Goal: Task Accomplishment & Management: Use online tool/utility

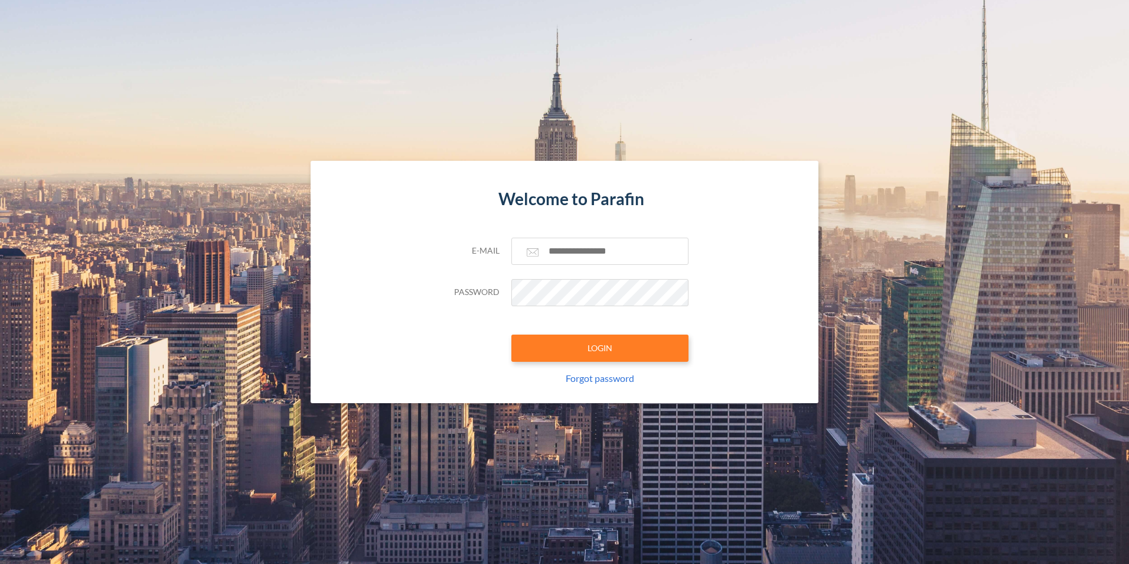
click at [597, 267] on div "E-mail Password LOGIN Forgot password" at bounding box center [565, 319] width 248 height 165
click at [603, 250] on input "text" at bounding box center [600, 250] width 177 height 27
click at [601, 251] on input "text" at bounding box center [600, 250] width 177 height 27
type input "**********"
click at [644, 356] on button "LOGIN" at bounding box center [600, 347] width 177 height 27
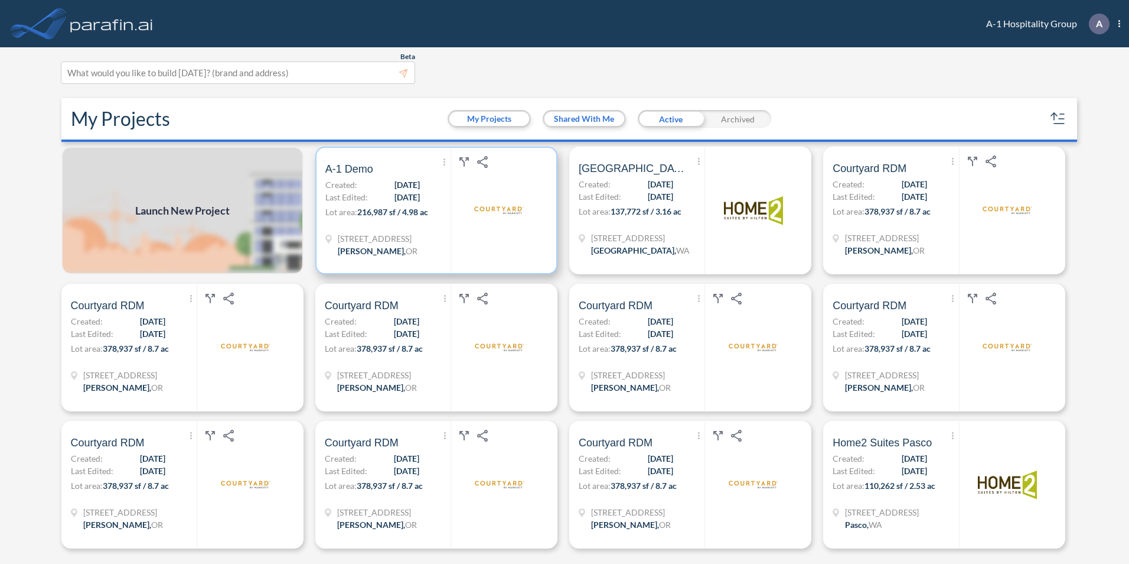
click at [457, 242] on div at bounding box center [499, 210] width 97 height 125
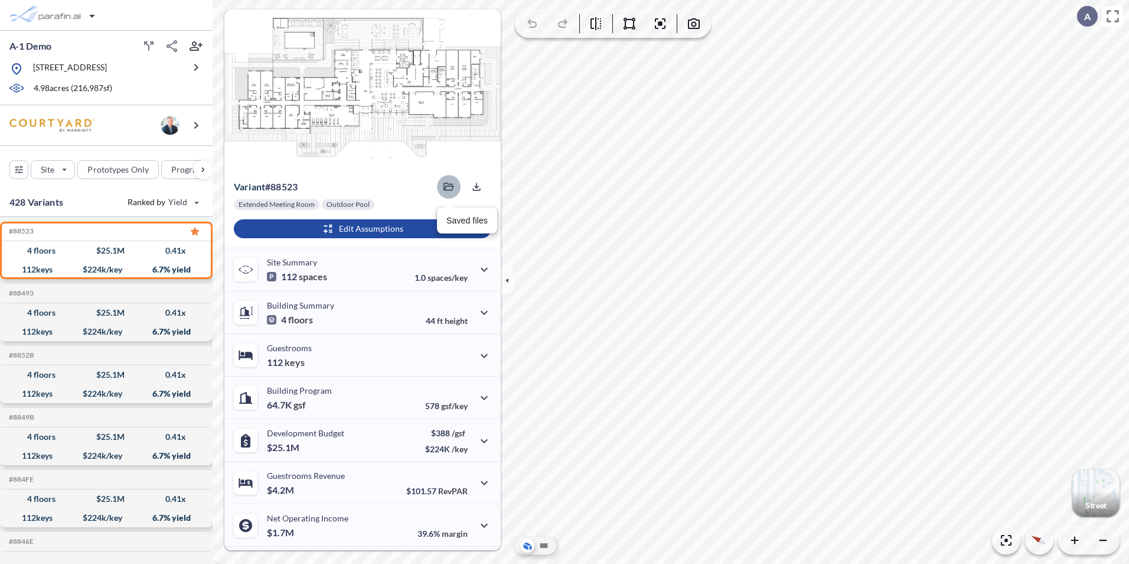
click at [445, 186] on icon "button" at bounding box center [449, 187] width 11 height 8
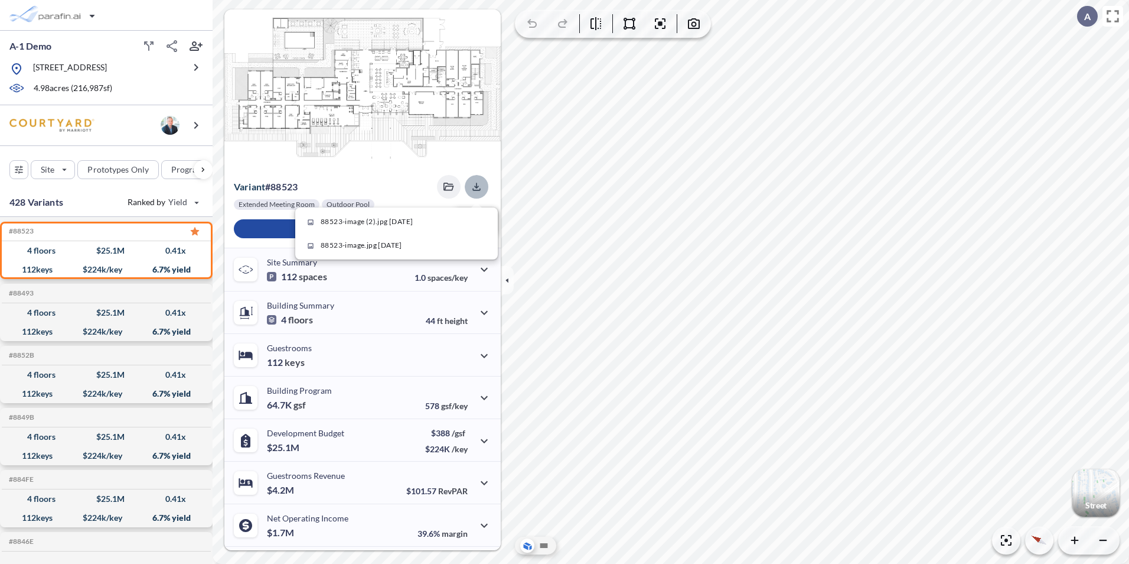
click at [474, 190] on icon "button" at bounding box center [477, 187] width 8 height 8
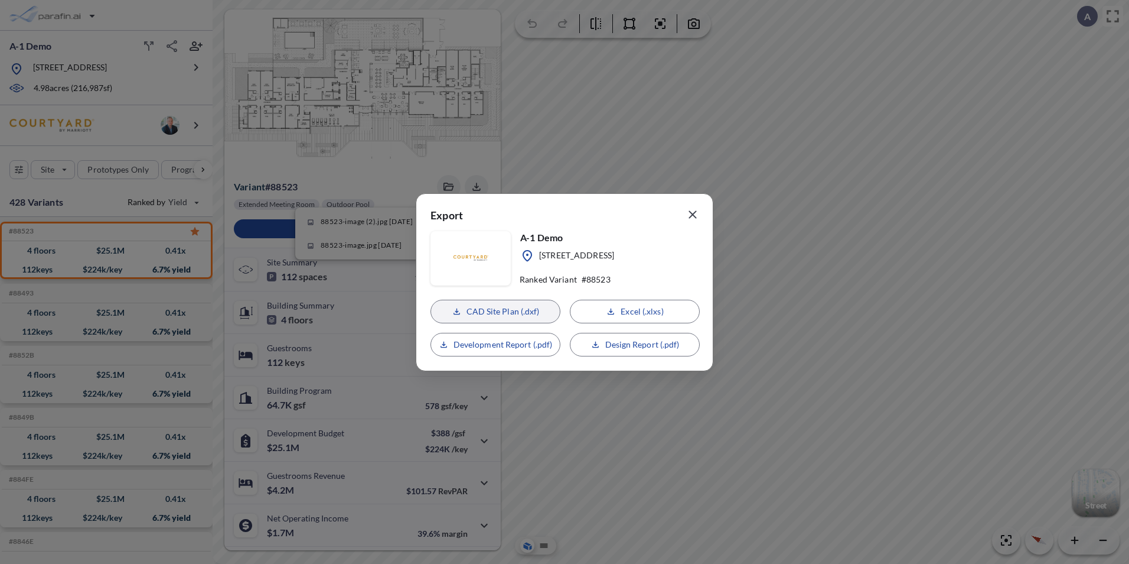
click at [532, 308] on p "CAD Site Plan (.dxf)" at bounding box center [503, 311] width 73 height 12
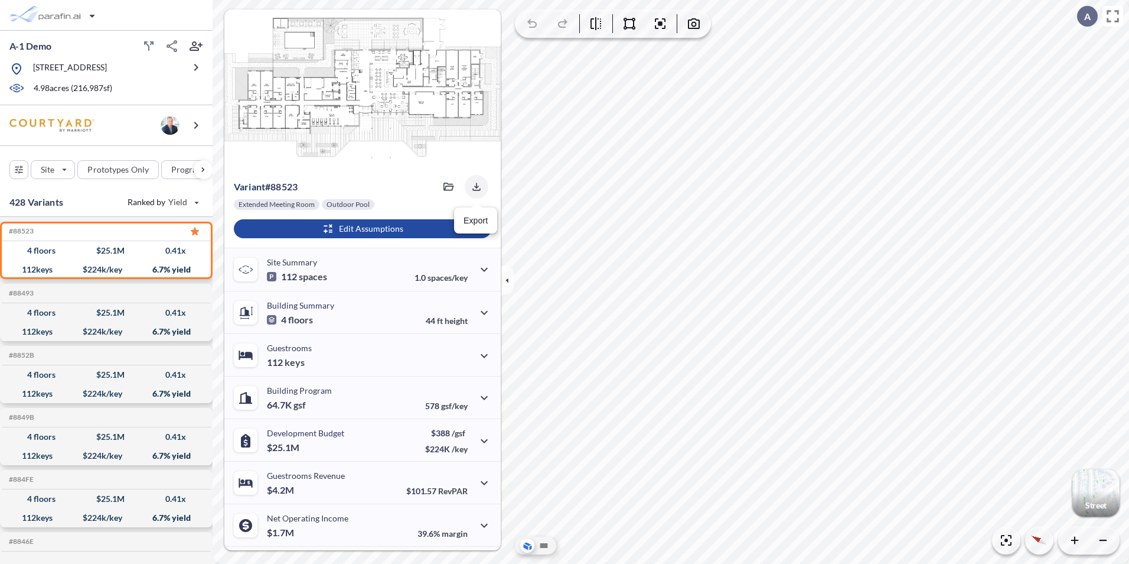
click at [471, 188] on icon "button" at bounding box center [477, 187] width 12 height 12
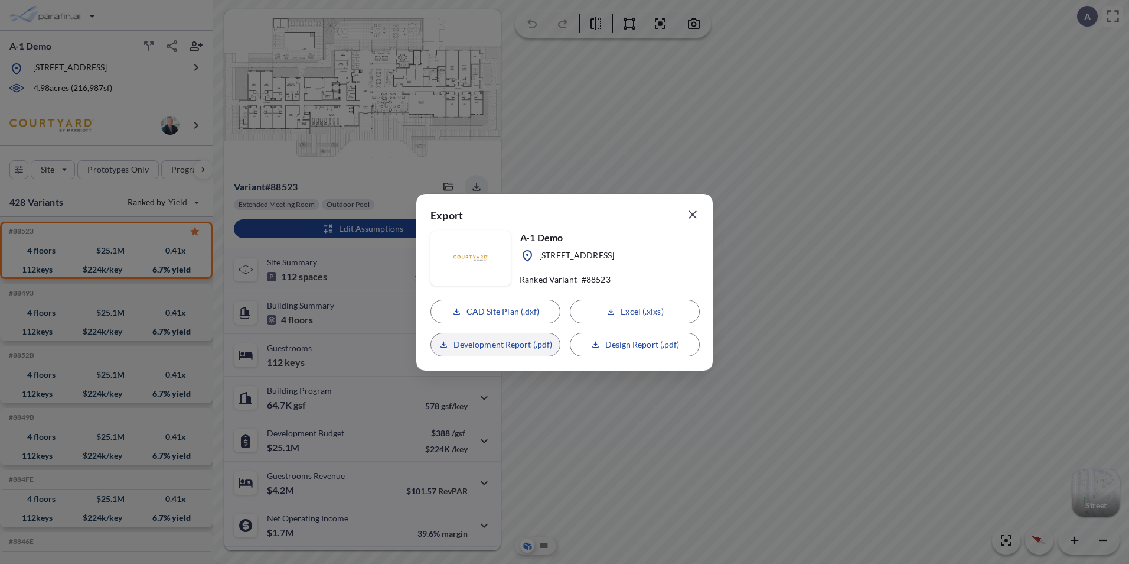
click at [489, 346] on p "Development Report (.pdf)" at bounding box center [503, 344] width 99 height 12
